Goal: Task Accomplishment & Management: Use online tool/utility

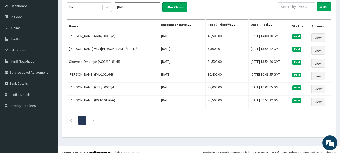
scroll to position [50, 0]
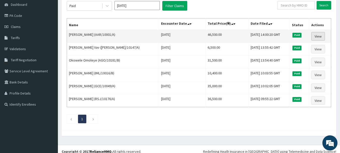
click at [320, 36] on link "View" at bounding box center [318, 36] width 14 height 9
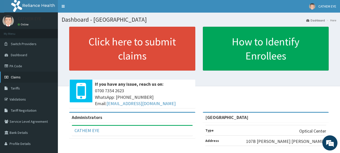
click at [20, 81] on link "Claims" at bounding box center [29, 76] width 58 height 11
click at [25, 73] on link "Claims" at bounding box center [29, 76] width 58 height 11
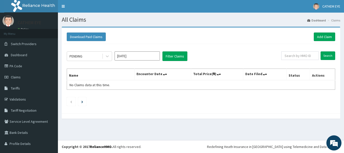
click at [330, 22] on li "Claims" at bounding box center [333, 20] width 14 height 4
click at [316, 21] on link "Dashboard" at bounding box center [316, 20] width 19 height 4
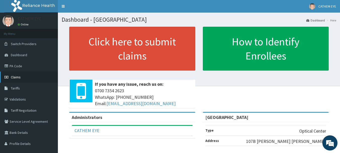
click at [22, 76] on link "Claims" at bounding box center [29, 76] width 58 height 11
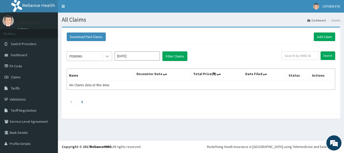
click at [107, 56] on icon at bounding box center [107, 57] width 3 height 2
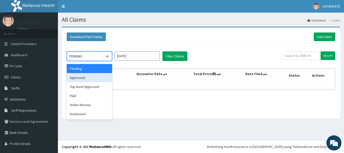
click at [93, 78] on div "Approved" at bounding box center [89, 77] width 45 height 9
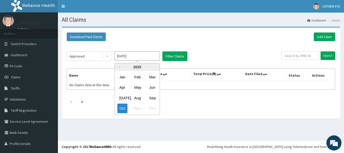
click at [132, 55] on input "Oct 2025" at bounding box center [136, 55] width 45 height 9
click at [152, 98] on div "Sep" at bounding box center [152, 97] width 10 height 9
type input "Sep 2025"
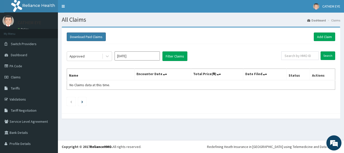
click at [97, 35] on button "Download Paid Claims" at bounding box center [86, 36] width 39 height 9
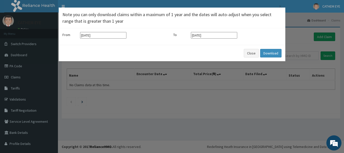
click at [84, 34] on input "13-07-2025" at bounding box center [103, 35] width 46 height 7
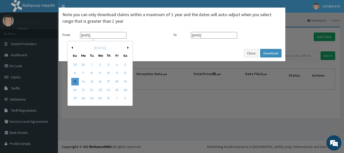
click at [126, 48] on div "July 2025" at bounding box center [100, 47] width 61 height 5
click at [127, 48] on div "July 2025" at bounding box center [100, 47] width 61 height 5
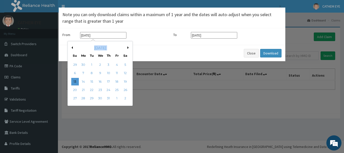
click at [127, 48] on div "July 2025" at bounding box center [100, 47] width 61 height 5
click at [104, 49] on div "July 2025" at bounding box center [100, 47] width 61 height 5
click at [73, 48] on div "July 2025" at bounding box center [100, 47] width 61 height 5
click at [127, 47] on button "Next Month" at bounding box center [128, 47] width 3 height 3
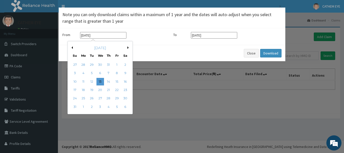
click at [127, 47] on button "Next Month" at bounding box center [128, 47] width 3 height 3
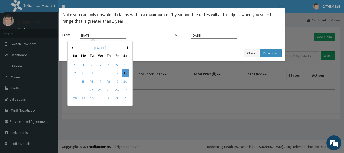
click at [127, 47] on button "Next Month" at bounding box center [128, 47] width 3 height 3
click at [127, 47] on div "October 2025" at bounding box center [100, 47] width 61 height 5
click at [72, 47] on button "Previous Month" at bounding box center [71, 47] width 3 height 3
click at [83, 64] on div "1" at bounding box center [83, 65] width 8 height 8
type input "01-09-2025"
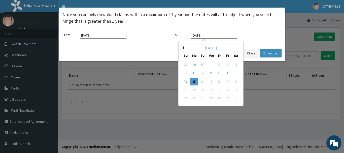
click at [195, 34] on input "[DATE]" at bounding box center [214, 35] width 46 height 7
click at [193, 80] on div "13" at bounding box center [194, 82] width 8 height 8
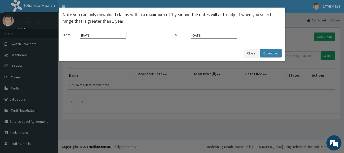
click at [271, 56] on button "Download" at bounding box center [270, 53] width 21 height 9
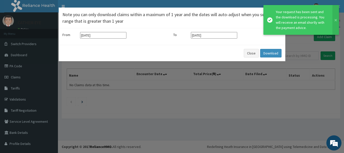
click at [165, 115] on div "× Note you can only download claims within a maximum of 1 year and the dates wi…" at bounding box center [172, 76] width 344 height 153
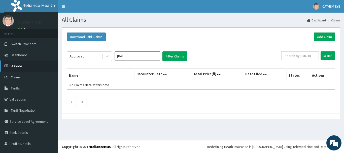
scroll to position [10, 0]
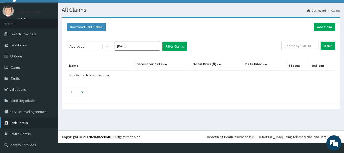
click at [23, 125] on link "Bank Details" at bounding box center [29, 122] width 58 height 11
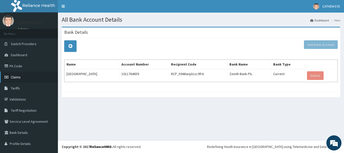
click at [42, 75] on link "Claims" at bounding box center [29, 76] width 58 height 11
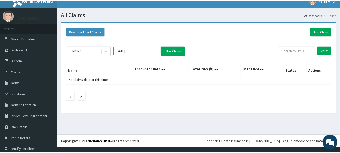
scroll to position [10, 0]
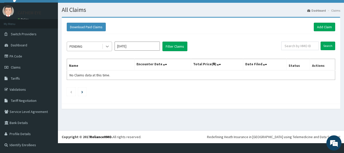
click at [105, 46] on icon at bounding box center [107, 46] width 5 height 5
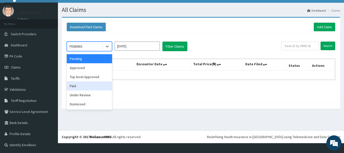
click at [83, 84] on div "Paid" at bounding box center [89, 85] width 45 height 9
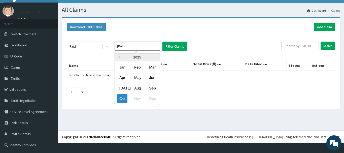
click at [137, 49] on input "[DATE]" at bounding box center [136, 45] width 45 height 9
click at [153, 88] on div "Sep" at bounding box center [152, 87] width 10 height 9
type input "[DATE]"
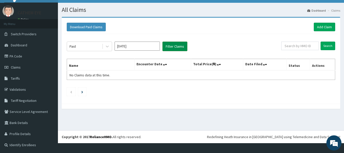
click at [177, 50] on button "Filter Claims" at bounding box center [174, 46] width 25 height 10
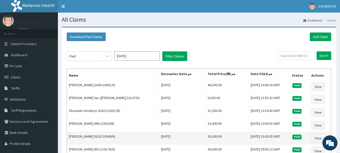
scroll to position [50, 0]
